Goal: Information Seeking & Learning: Learn about a topic

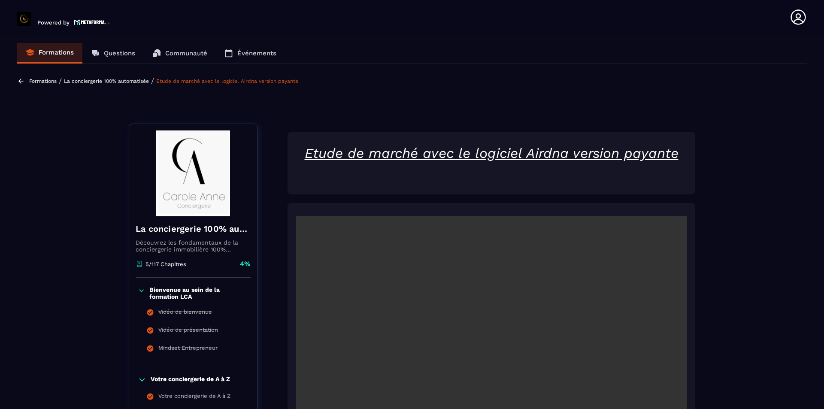
scroll to position [218, 0]
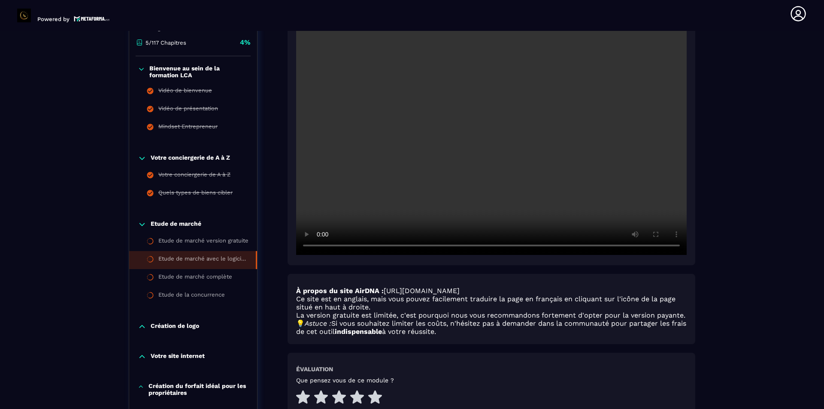
click at [476, 158] on video at bounding box center [491, 124] width 391 height 261
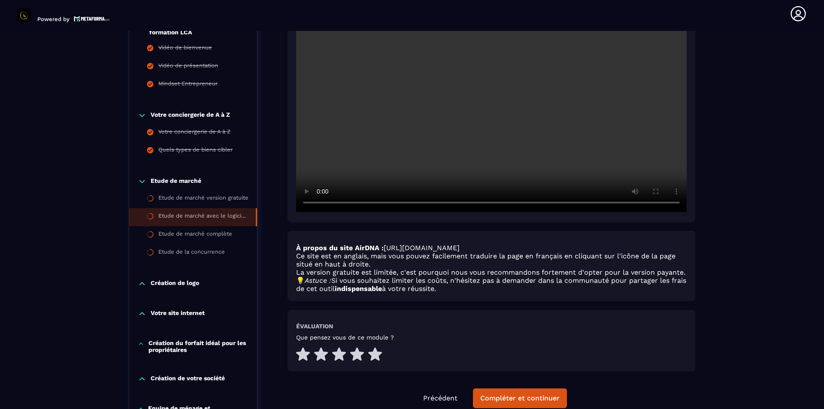
scroll to position [561, 0]
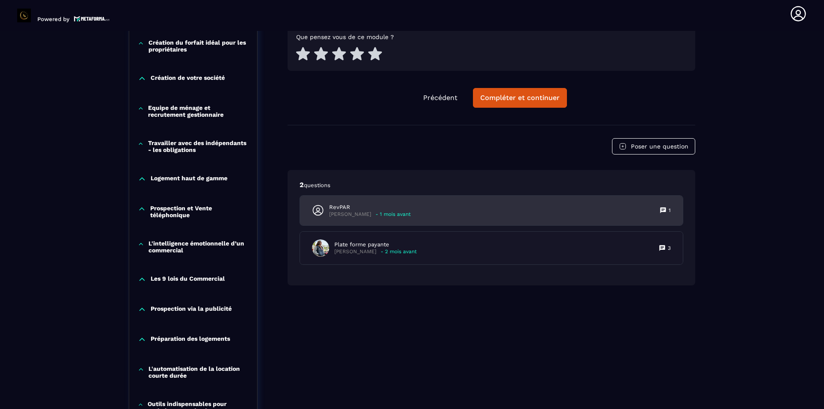
click at [532, 216] on div "RevPAR [PERSON_NAME] - 1 mois avant 1" at bounding box center [491, 211] width 383 height 30
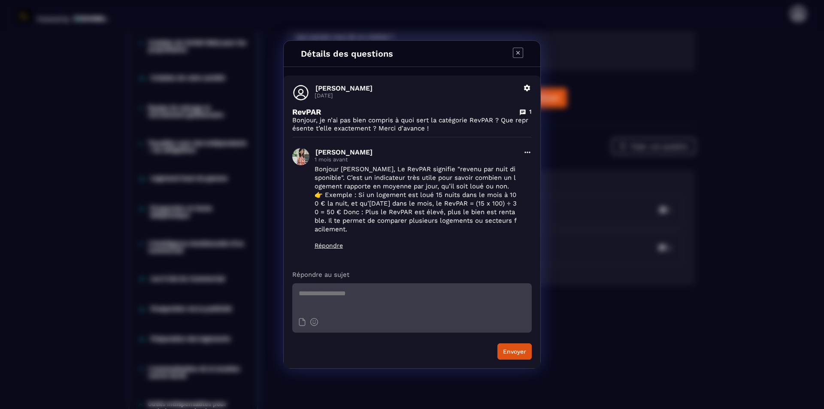
click at [521, 55] on icon "Modal window" at bounding box center [518, 53] width 10 height 10
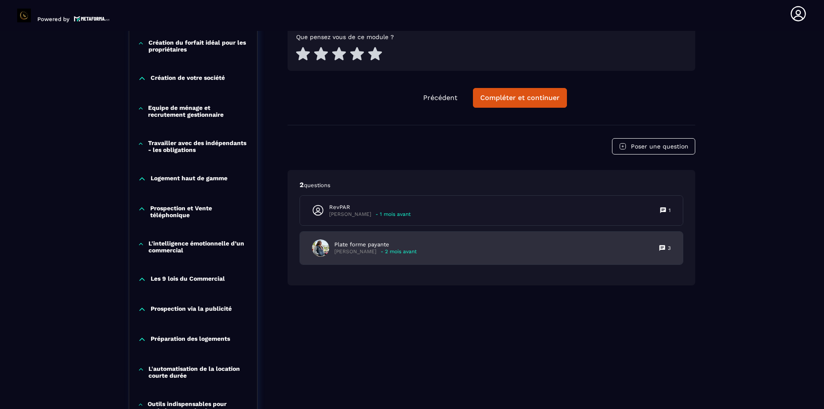
click at [473, 251] on div "Plate forme payante [PERSON_NAME] - 2 mois avant 3" at bounding box center [491, 248] width 383 height 33
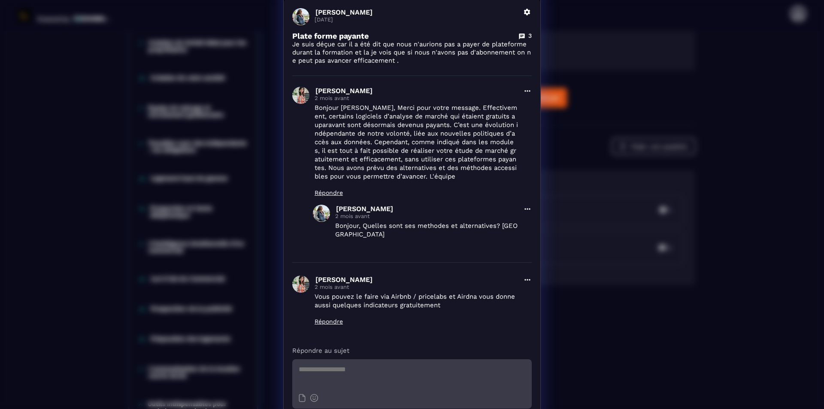
scroll to position [0, 0]
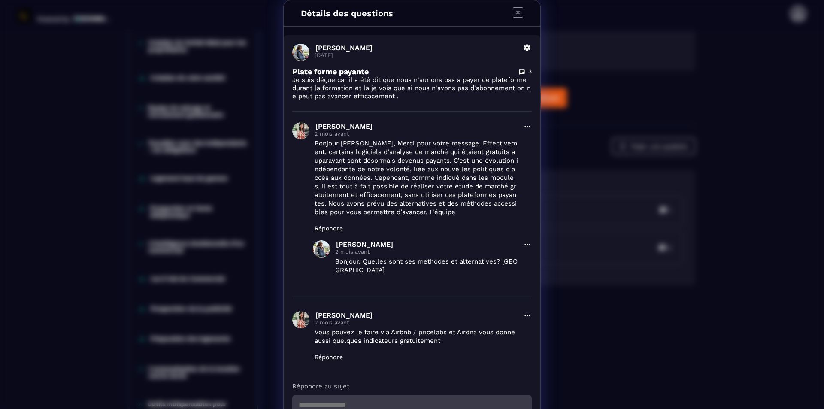
click at [513, 15] on icon "Modal window" at bounding box center [518, 12] width 10 height 10
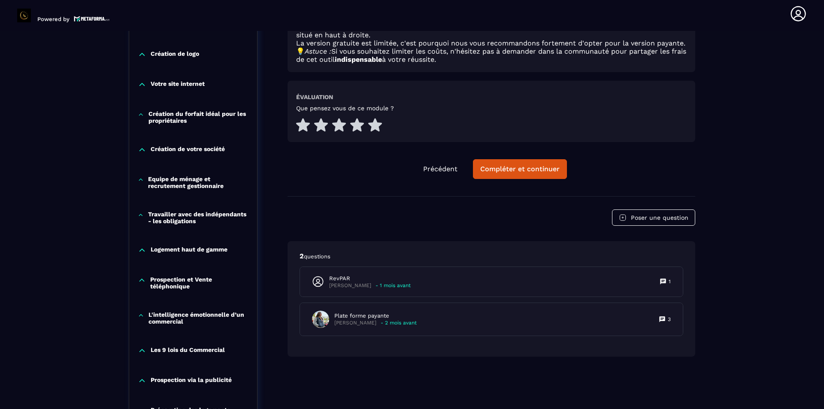
scroll to position [604, 0]
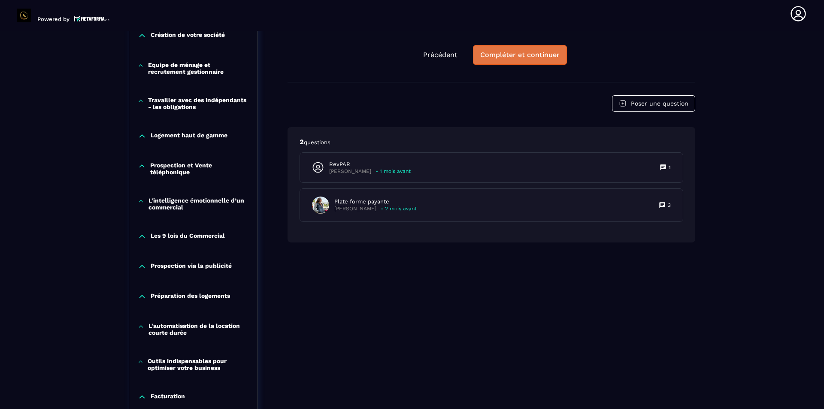
click at [539, 61] on button "Compléter et continuer" at bounding box center [520, 55] width 94 height 20
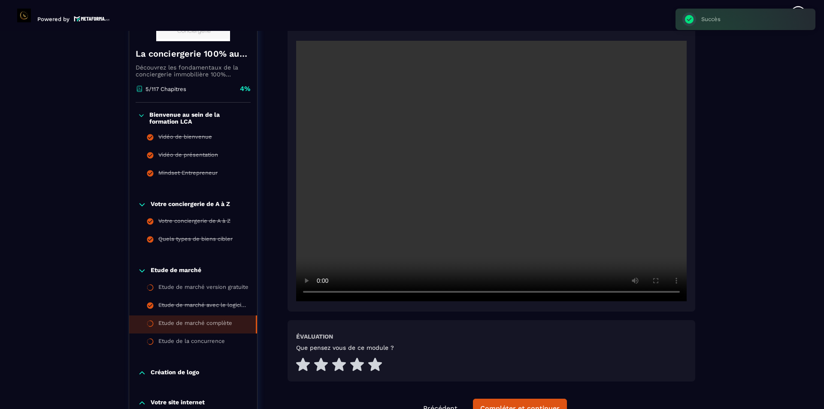
scroll to position [175, 0]
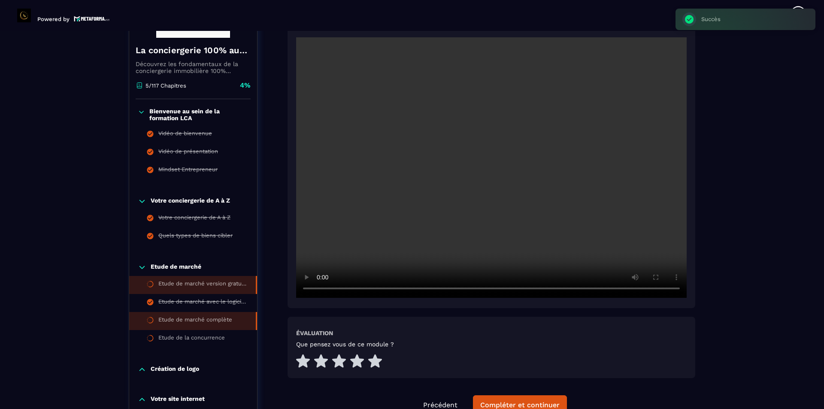
click at [225, 285] on div "Etude de marché version gratuite" at bounding box center [202, 284] width 89 height 9
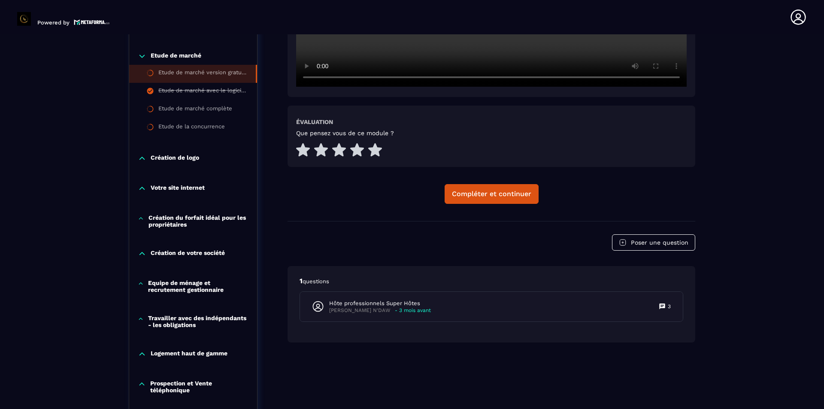
scroll to position [3, 0]
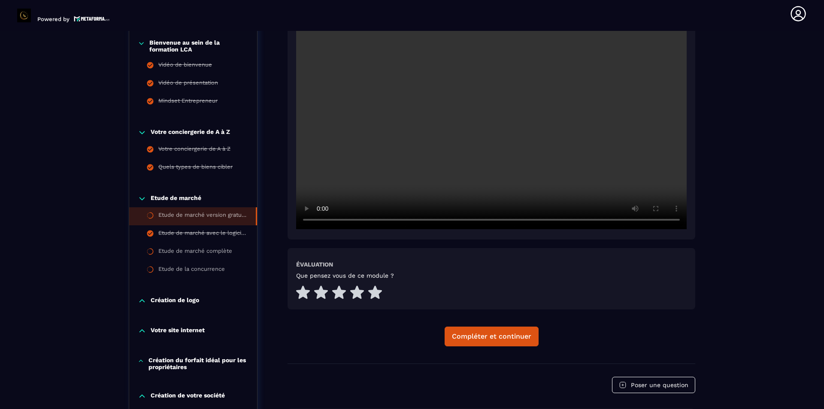
click at [491, 194] on div at bounding box center [492, 98] width 408 height 284
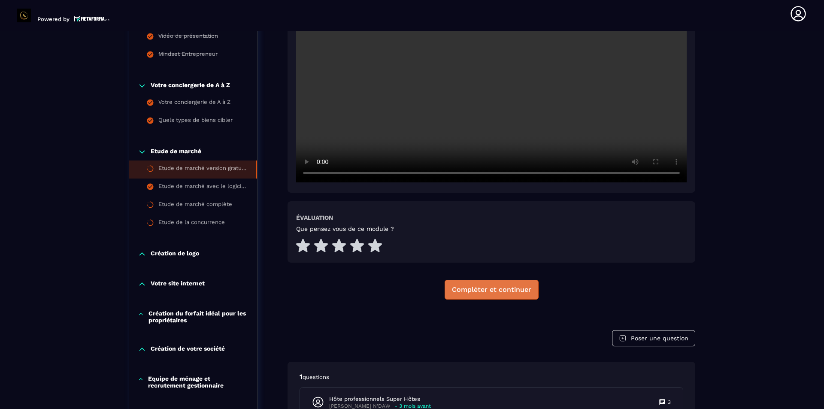
scroll to position [304, 0]
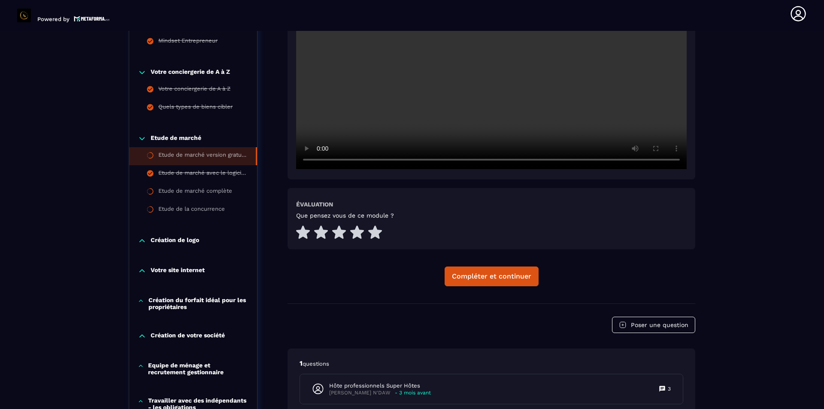
click at [494, 289] on div "Etude de marché version gratuite Évaluation Que pensez vous de ce module ? Comp…" at bounding box center [492, 64] width 408 height 479
click at [495, 279] on div "Compléter et continuer" at bounding box center [491, 276] width 79 height 9
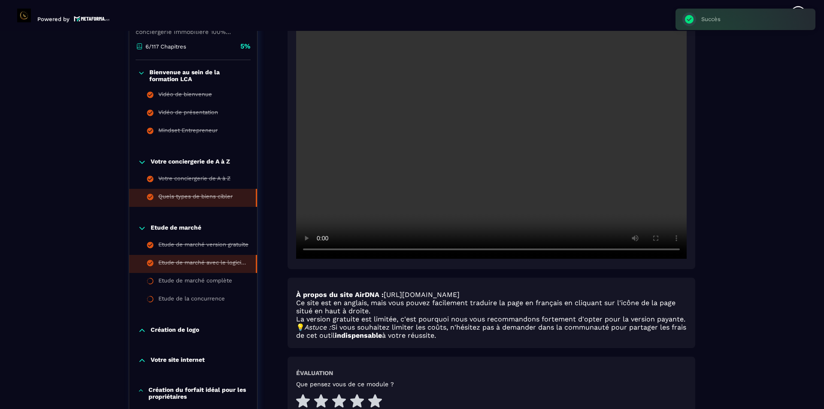
scroll to position [218, 0]
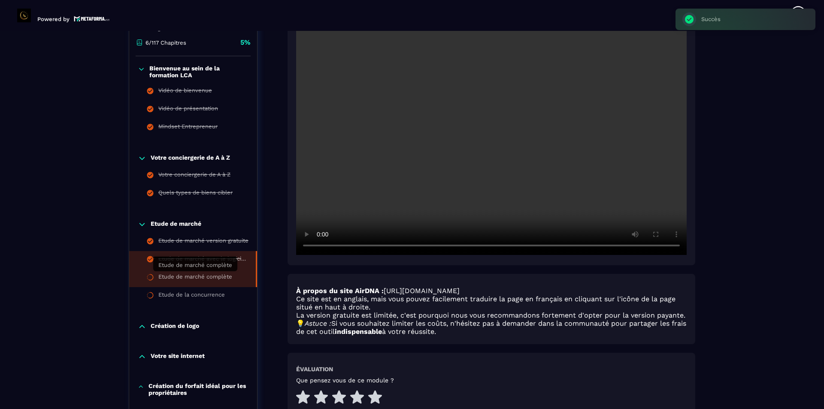
click at [212, 281] on div "Etude de marché complète" at bounding box center [195, 277] width 74 height 9
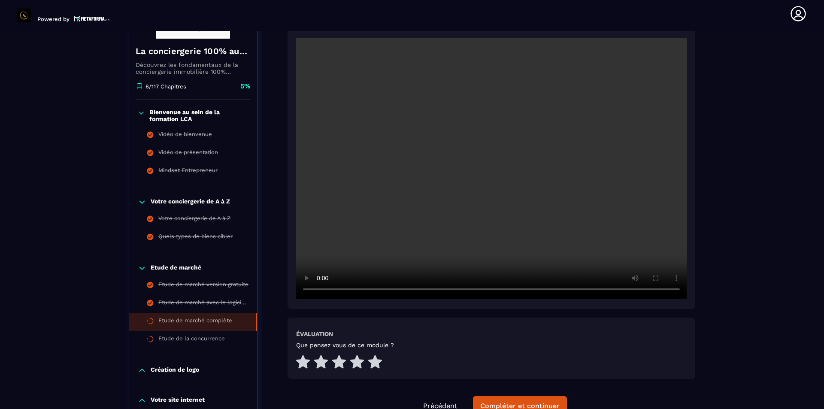
scroll to position [89, 0]
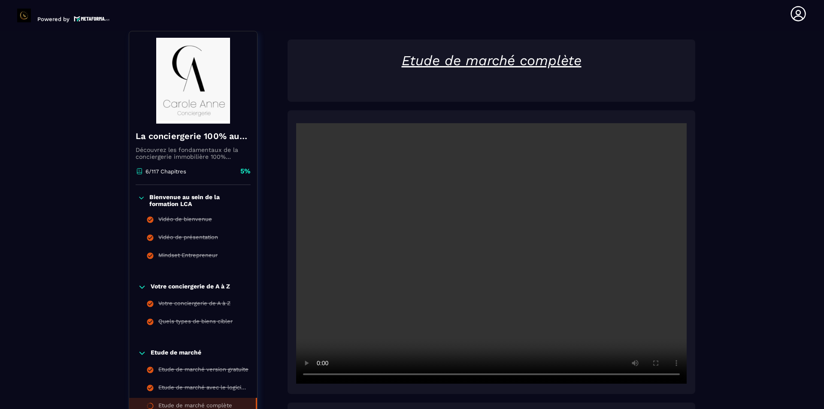
click at [537, 239] on video at bounding box center [491, 253] width 391 height 261
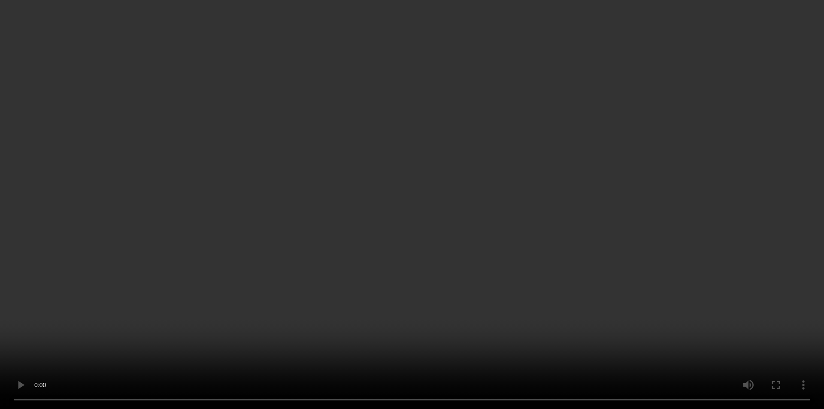
scroll to position [433, 0]
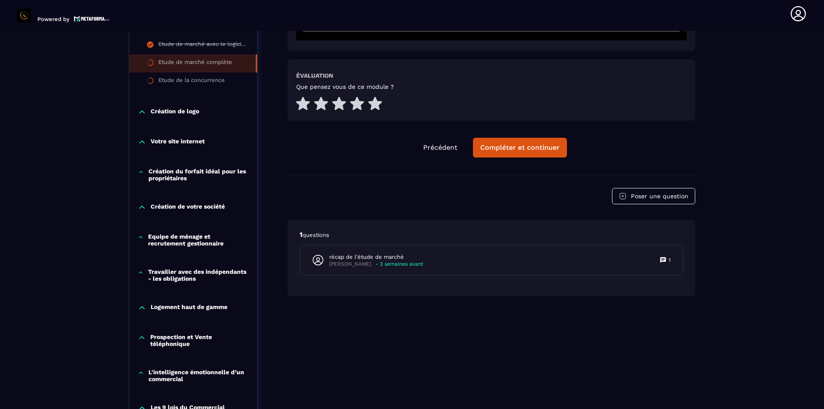
click at [534, 261] on div "récap de l'étude de marché [PERSON_NAME] - 3 semaines avant 1" at bounding box center [491, 260] width 383 height 30
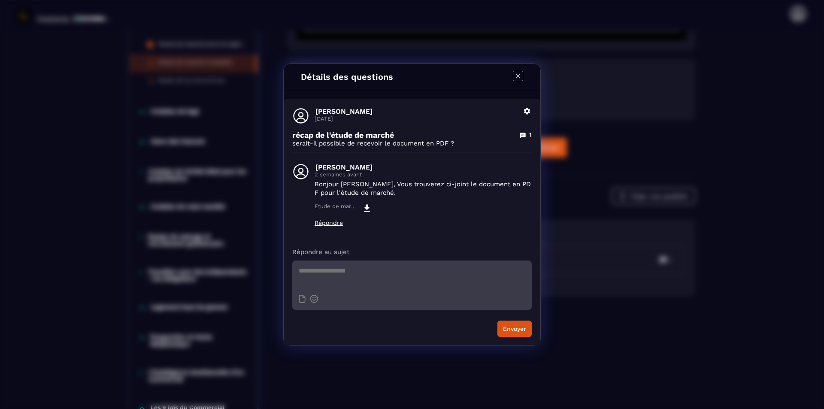
click at [368, 205] on icon "Modal window" at bounding box center [367, 207] width 6 height 7
click at [523, 78] on icon "Modal window" at bounding box center [518, 76] width 10 height 10
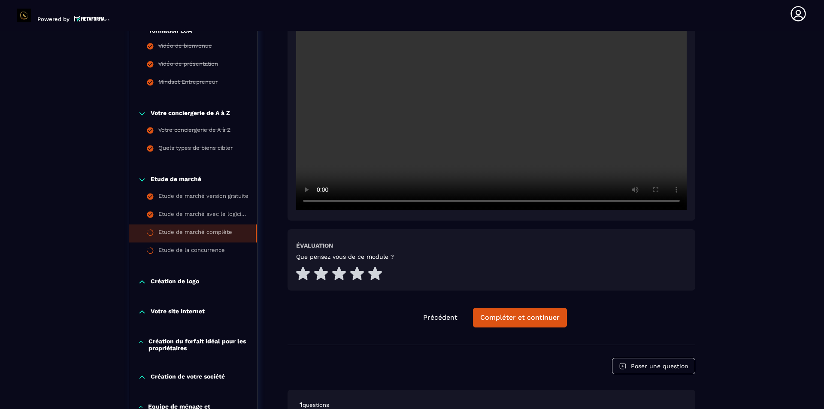
scroll to position [304, 0]
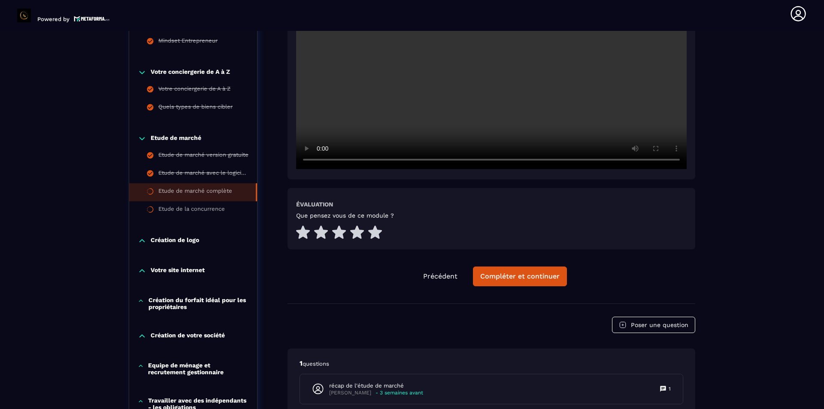
click at [197, 242] on p "Création de logo" at bounding box center [175, 240] width 48 height 9
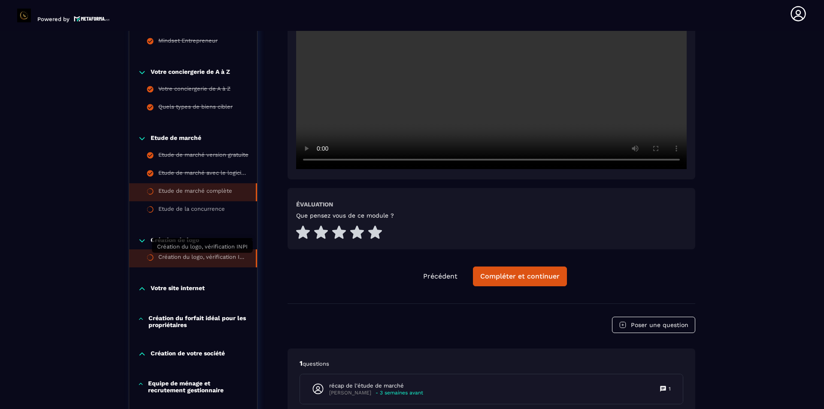
click at [219, 258] on div "Création du logo, vérification INPI" at bounding box center [202, 258] width 89 height 9
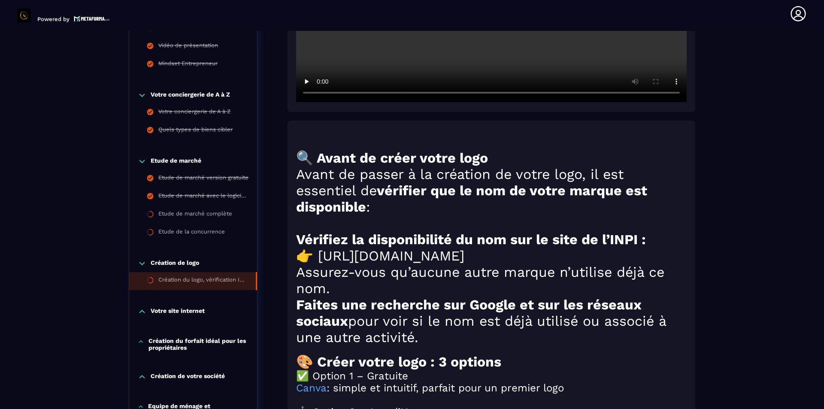
scroll to position [604, 0]
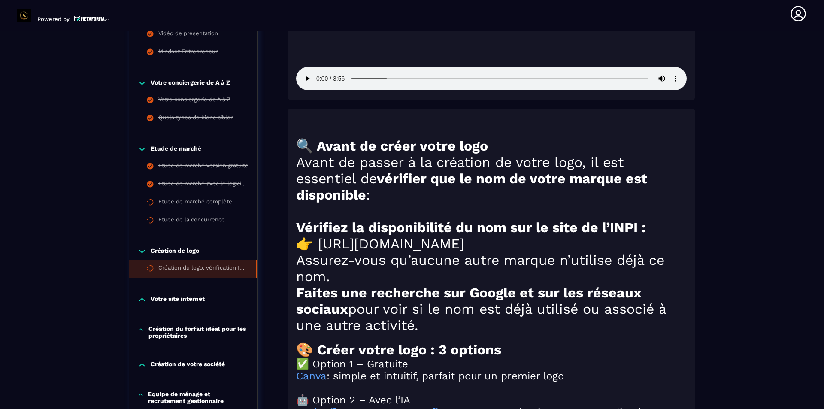
click at [207, 339] on p "Création du forfait idéal pour les propriétaires" at bounding box center [198, 332] width 100 height 14
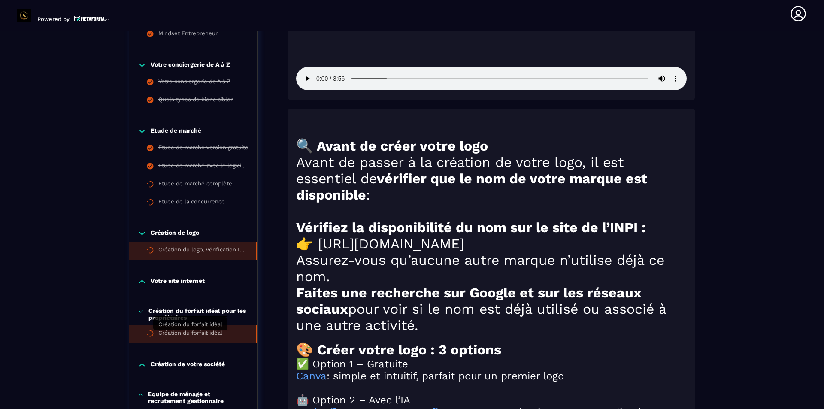
click at [191, 336] on div "Création du forfait idéal" at bounding box center [190, 334] width 64 height 9
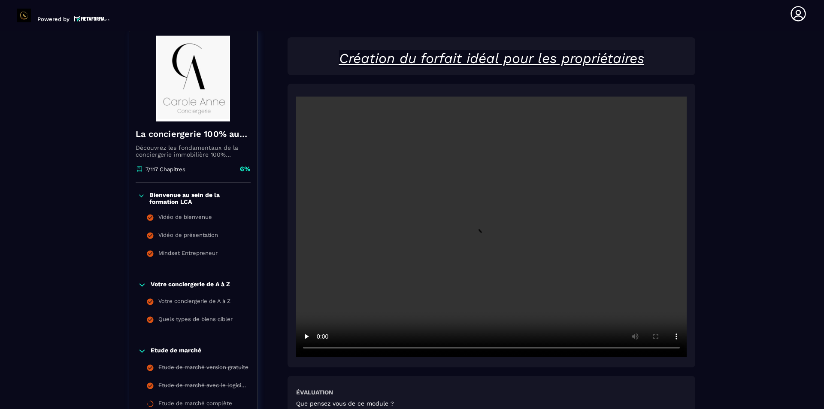
scroll to position [89, 0]
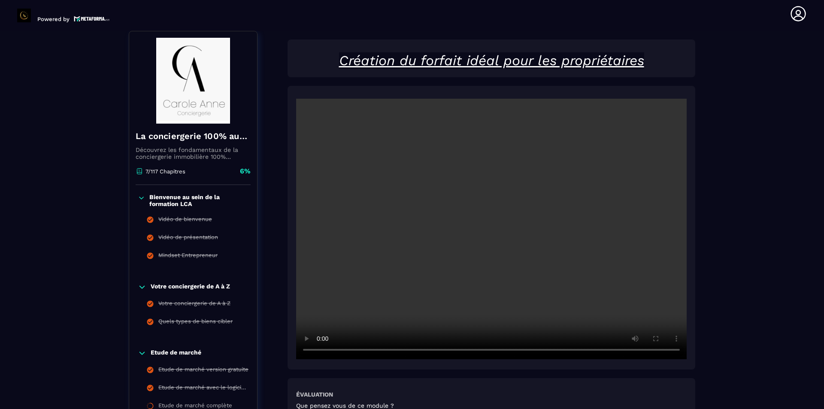
click at [488, 230] on video at bounding box center [491, 229] width 391 height 261
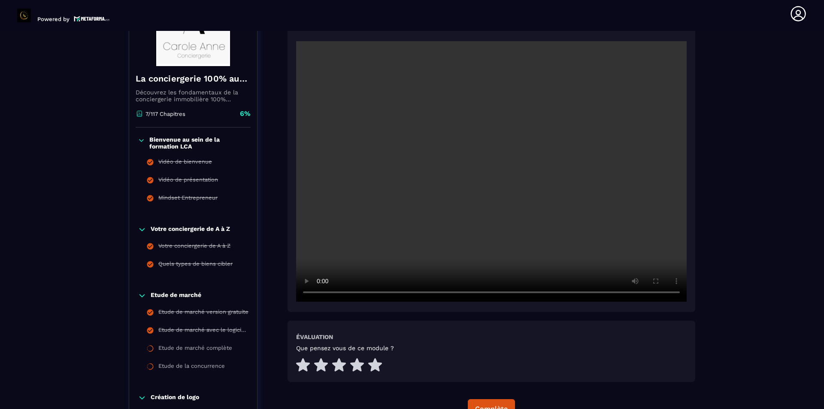
scroll to position [132, 0]
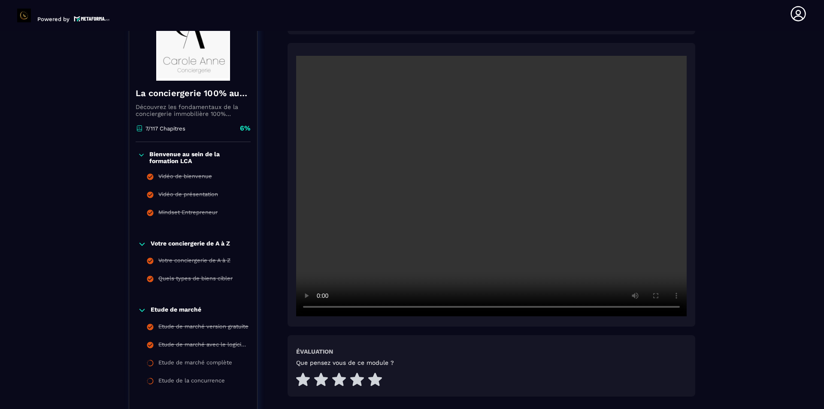
click at [485, 201] on video at bounding box center [491, 186] width 391 height 261
click at [433, 242] on video at bounding box center [491, 186] width 391 height 261
click at [491, 198] on video at bounding box center [491, 186] width 391 height 261
